Goal: Information Seeking & Learning: Understand process/instructions

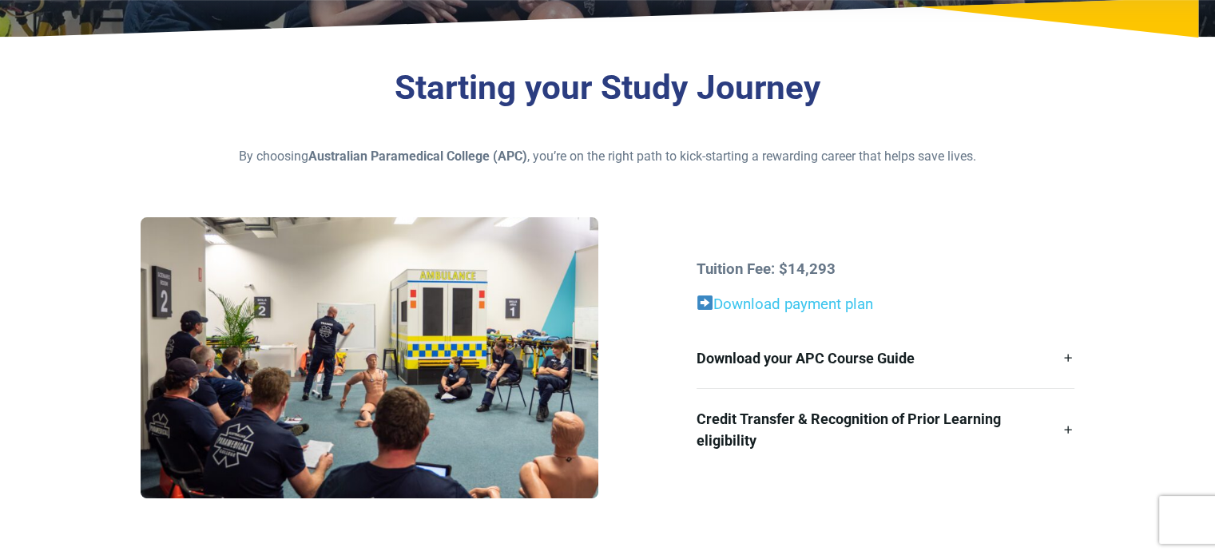
scroll to position [328, 0]
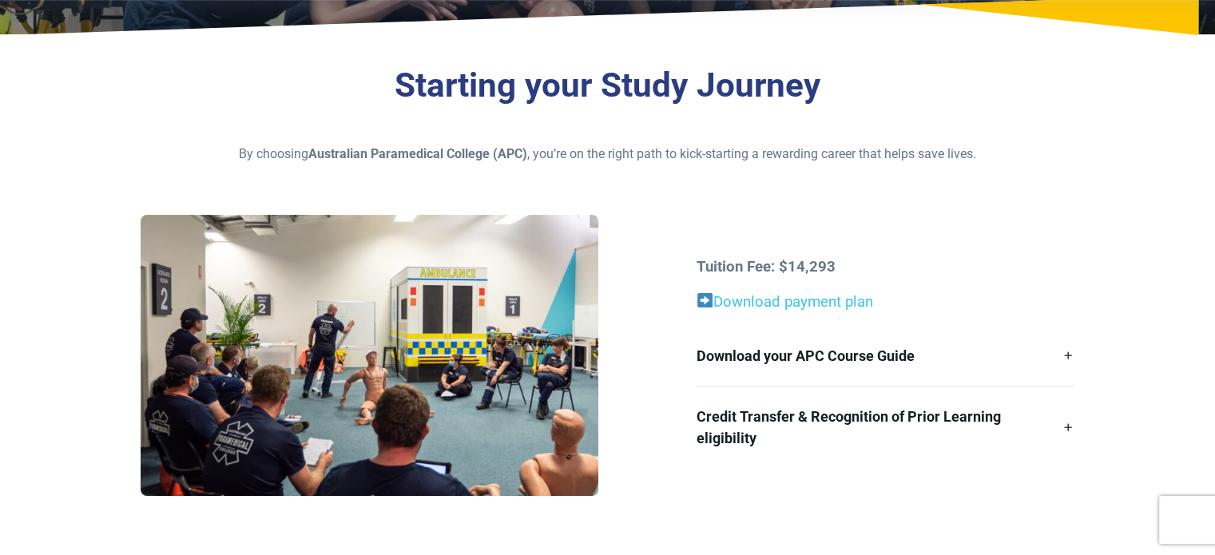
click at [1081, 354] on div "Tuition Fee: $14,293 Download payment plan Download your APC Course Guide Here’…" at bounding box center [885, 362] width 397 height 212
click at [1069, 357] on link "Download your APC Course Guide" at bounding box center [885, 356] width 378 height 60
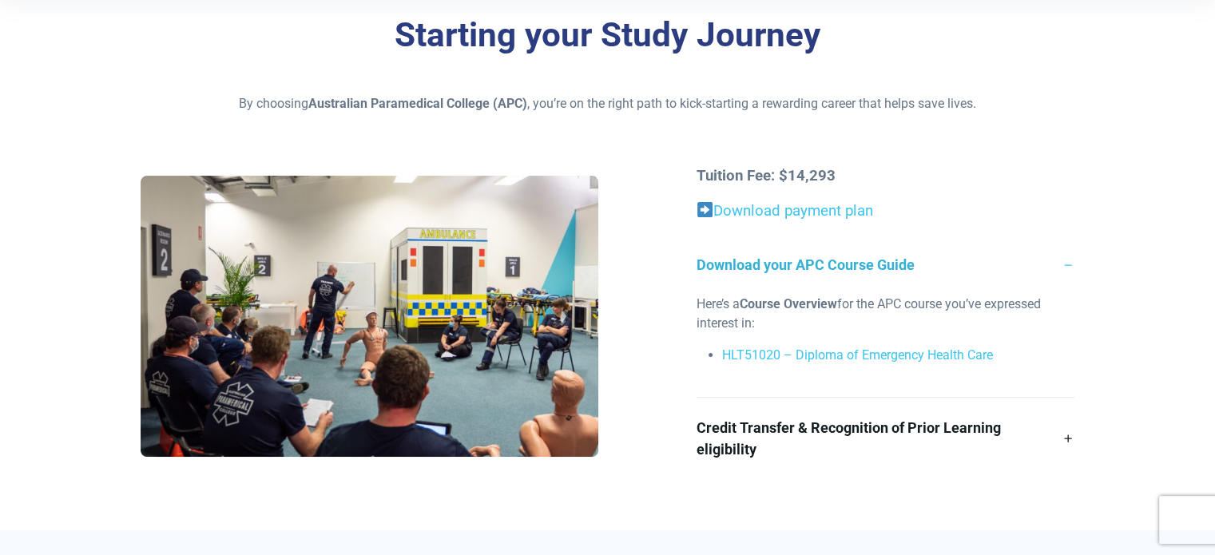
scroll to position [379, 0]
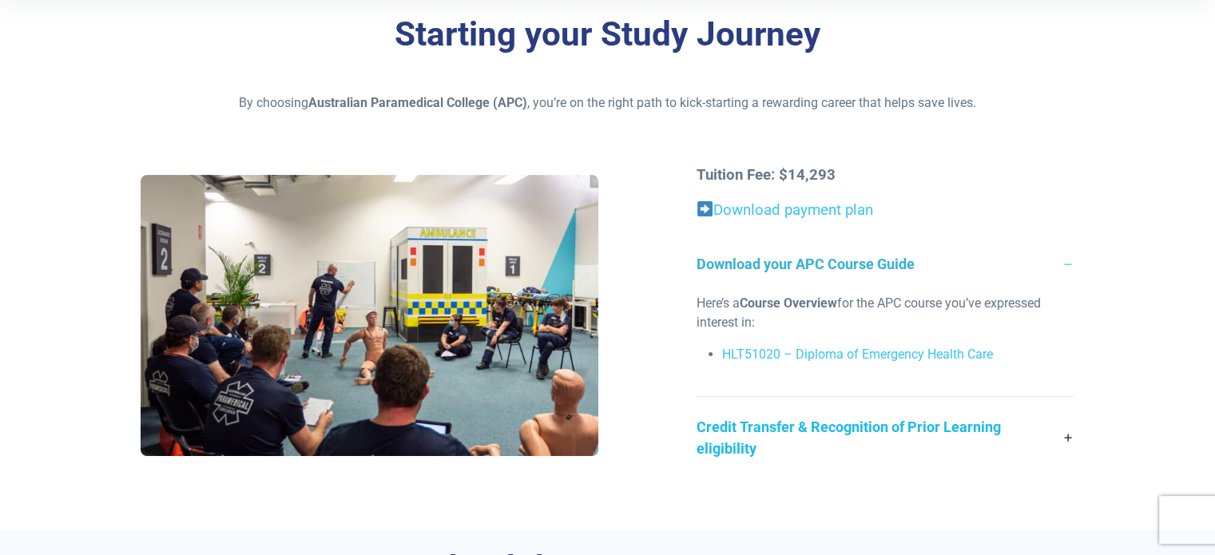
click at [1069, 440] on link "Credit Transfer & Recognition of Prior Learning eligibility" at bounding box center [885, 437] width 378 height 81
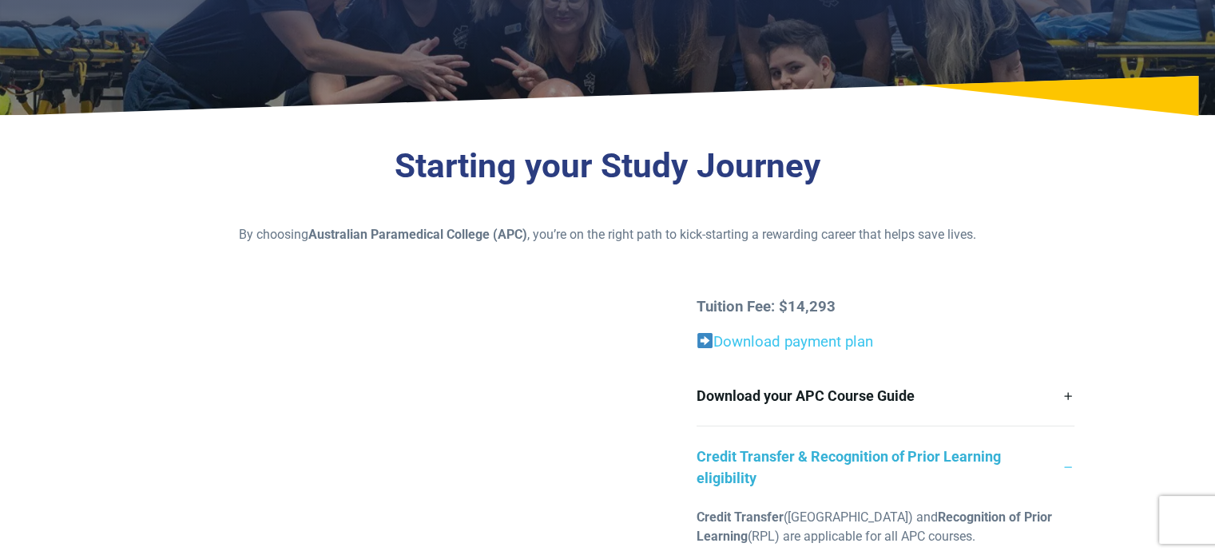
scroll to position [0, 0]
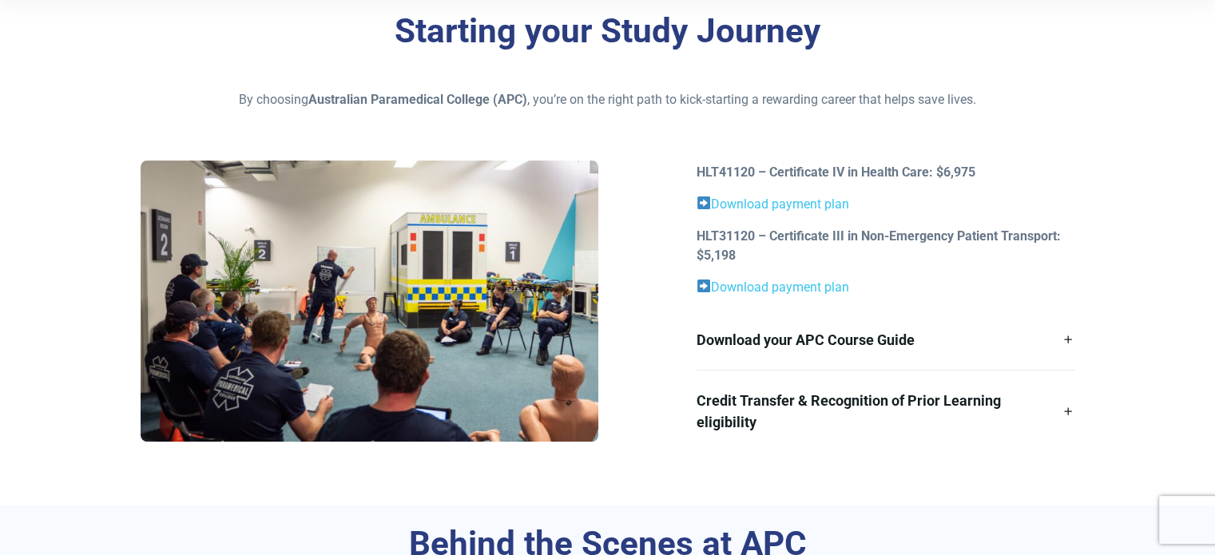
scroll to position [385, 0]
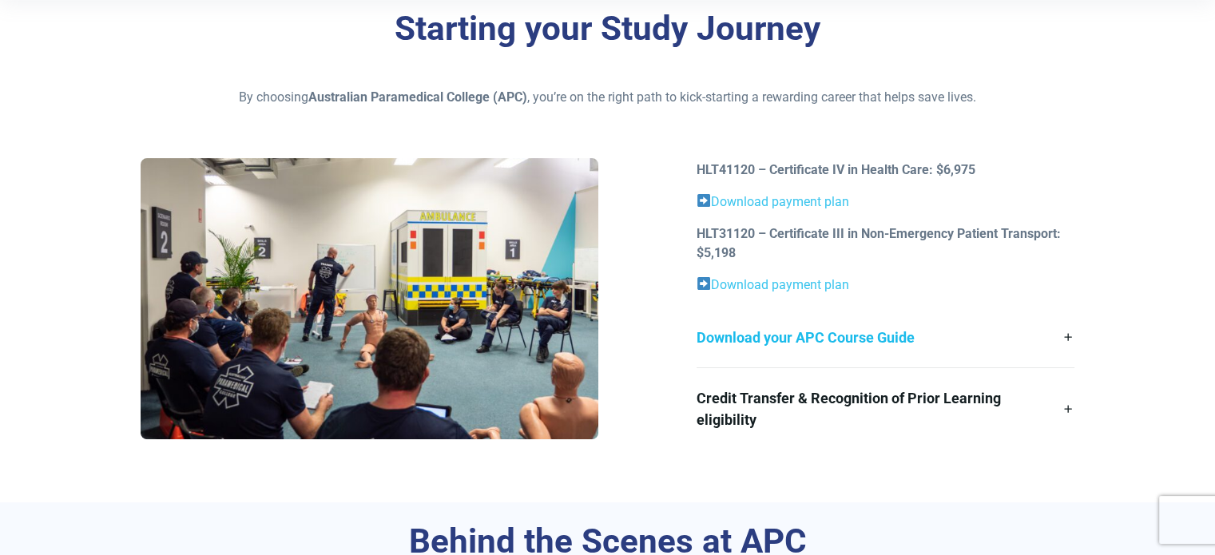
click at [1059, 334] on link "Download your APC Course Guide" at bounding box center [885, 337] width 378 height 60
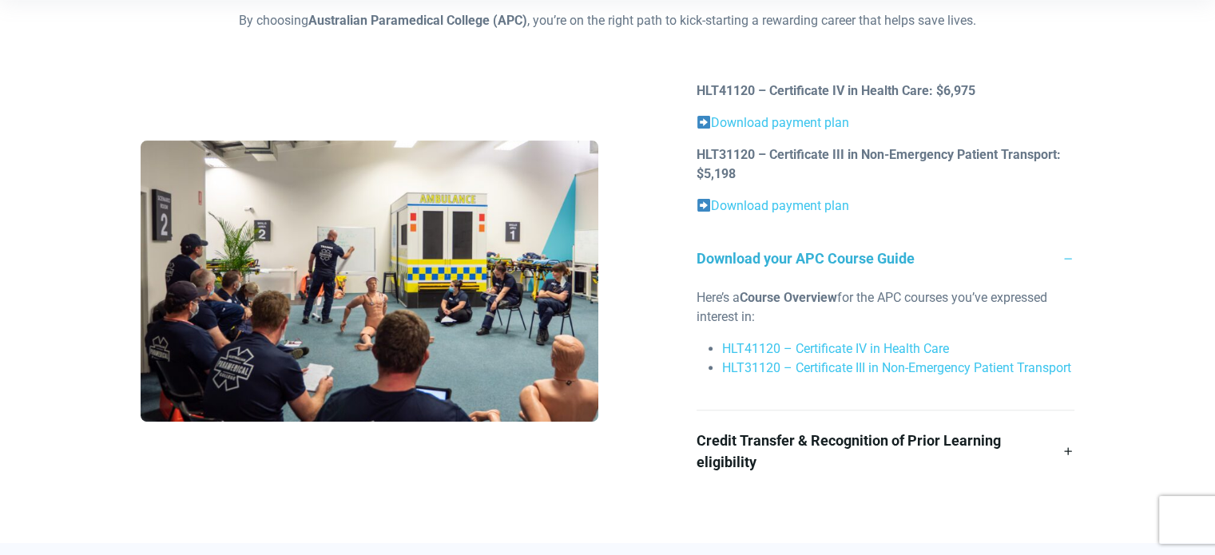
scroll to position [481, 0]
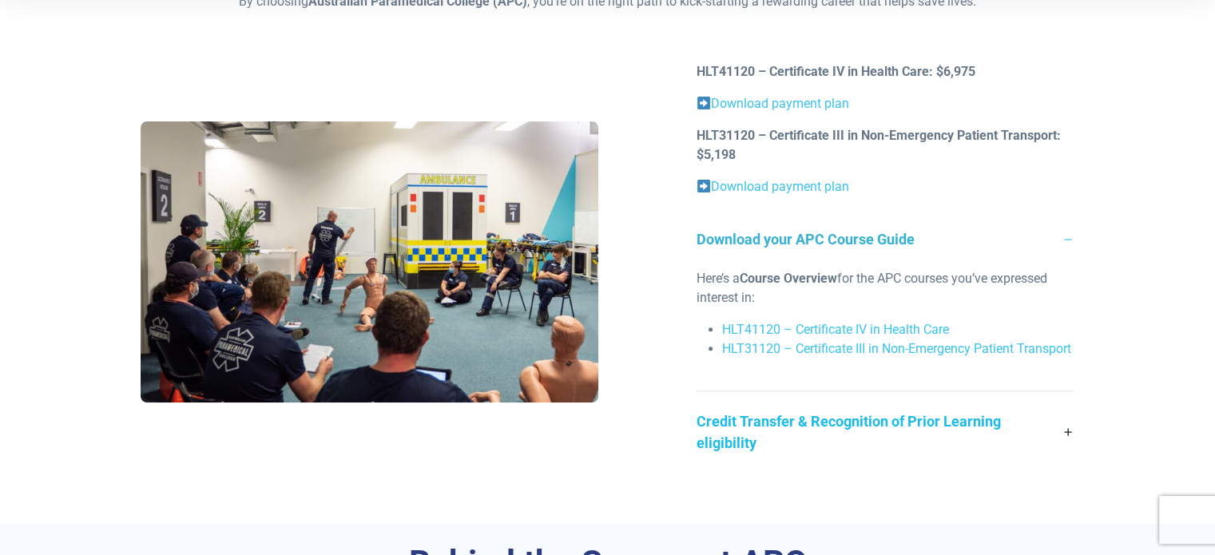
drag, startPoint x: 938, startPoint y: 466, endPoint x: 842, endPoint y: 460, distance: 96.8
click at [842, 460] on link "Credit Transfer & Recognition of Prior Learning eligibility" at bounding box center [885, 431] width 378 height 81
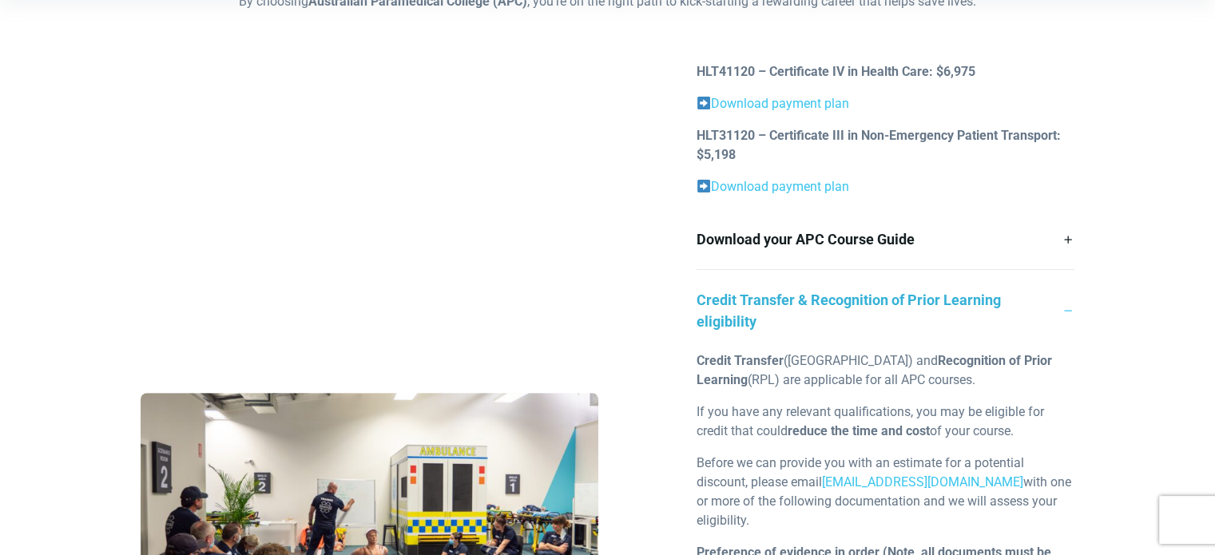
click at [1059, 311] on link "Credit Transfer & Recognition of Prior Learning eligibility" at bounding box center [885, 310] width 378 height 81
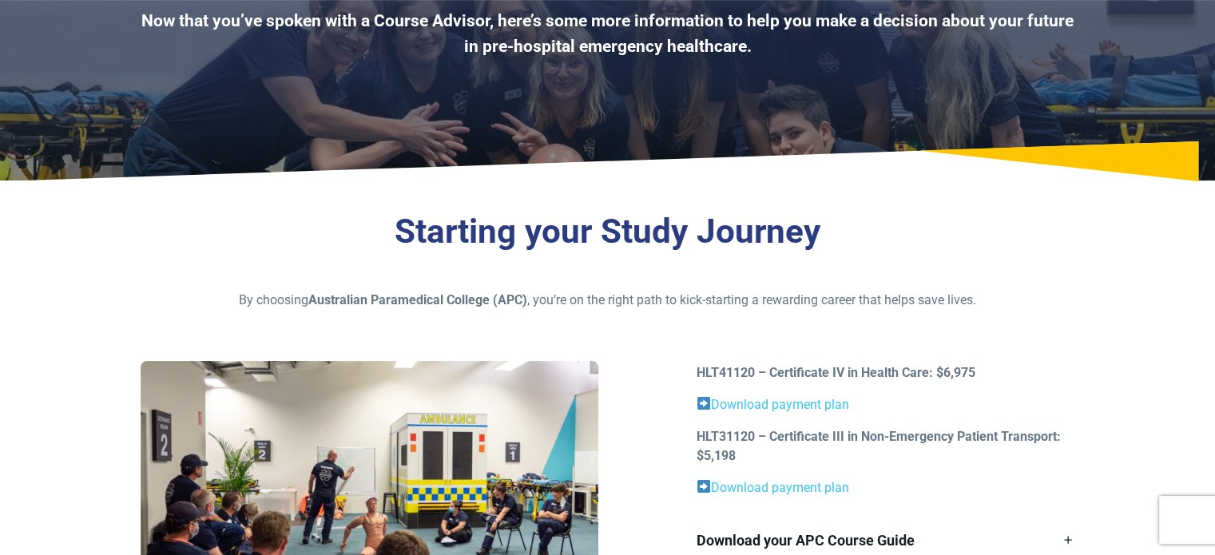
scroll to position [142, 0]
